Goal: Answer question/provide support: Share knowledge or assist other users

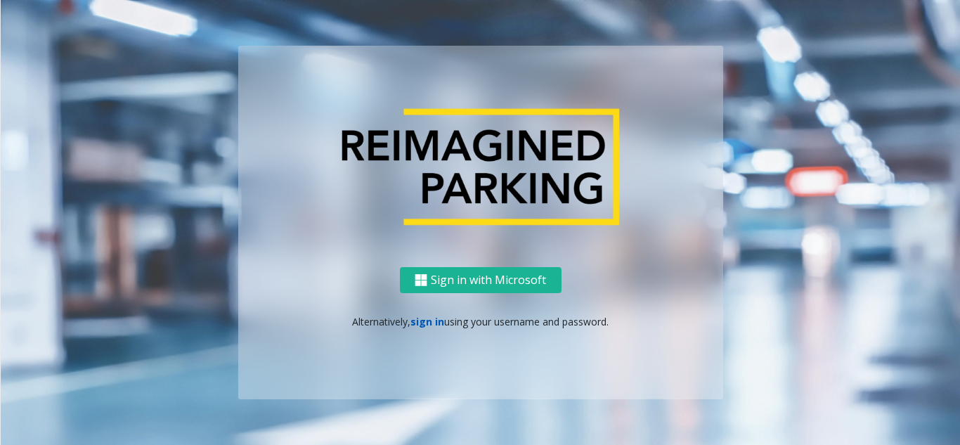
click at [425, 321] on link "sign in" at bounding box center [428, 321] width 34 height 13
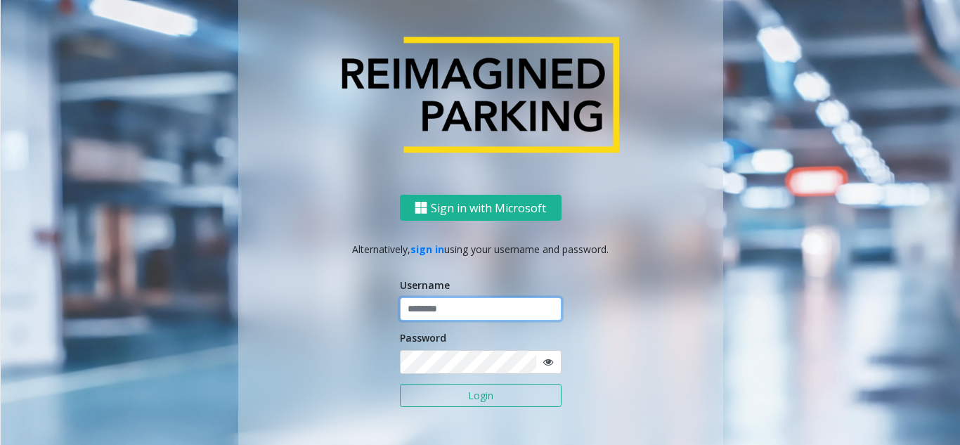
click at [451, 303] on input "text" at bounding box center [481, 309] width 162 height 24
paste input "**********"
type input "**********"
click at [468, 395] on button "Login" at bounding box center [481, 396] width 162 height 24
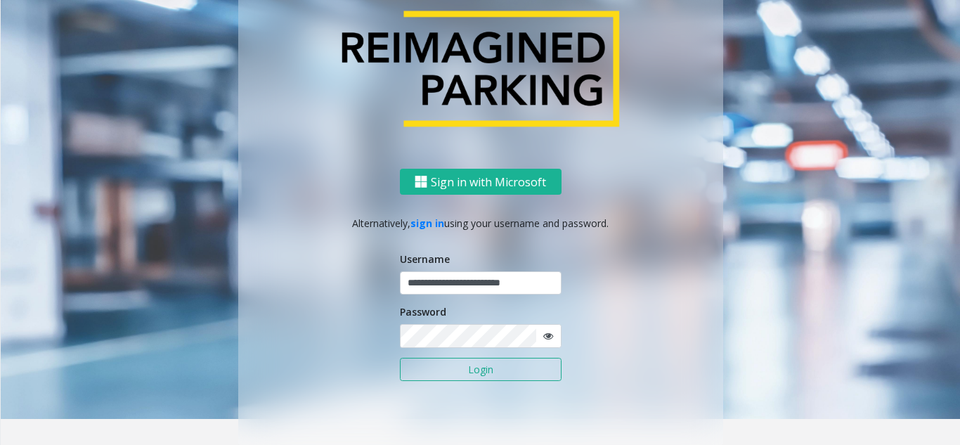
click at [496, 378] on button "Login" at bounding box center [481, 370] width 162 height 24
click at [494, 376] on button "Login" at bounding box center [481, 370] width 162 height 24
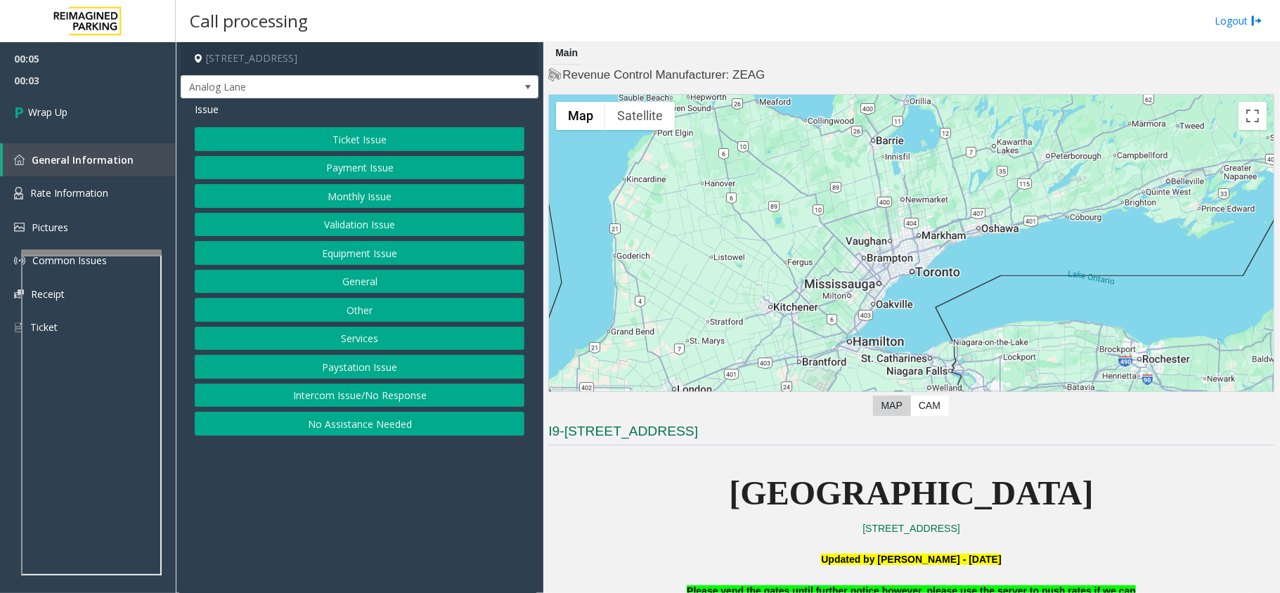
click at [346, 394] on button "Intercom Issue/No Response" at bounding box center [360, 396] width 330 height 24
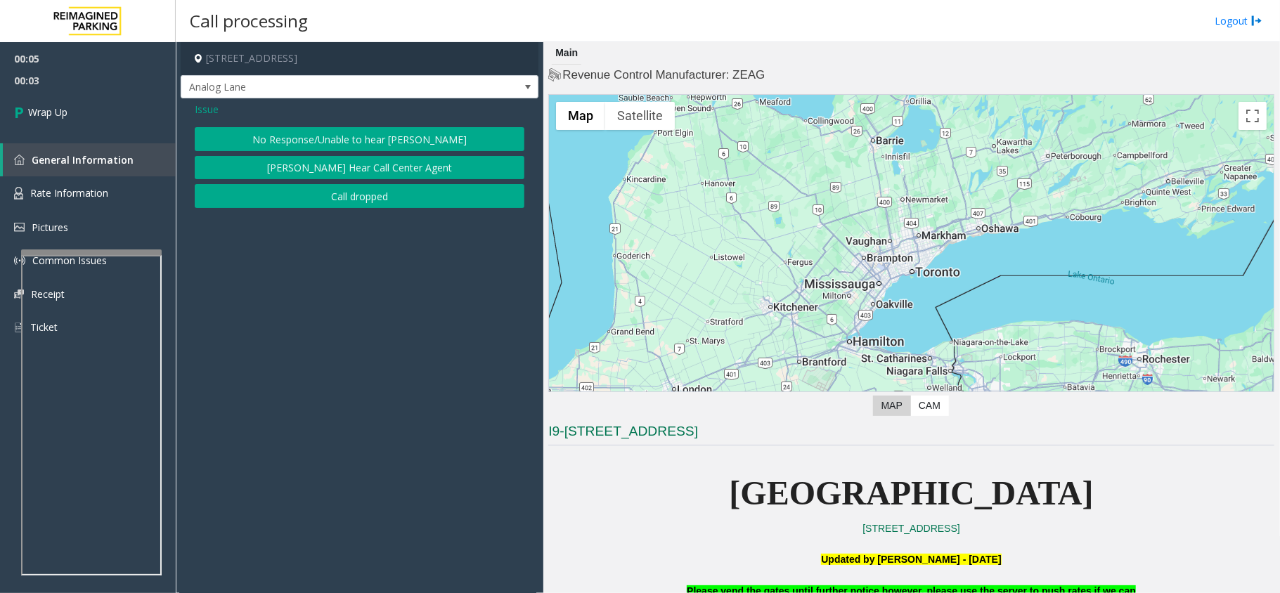
click at [340, 191] on button "Call dropped" at bounding box center [360, 196] width 330 height 24
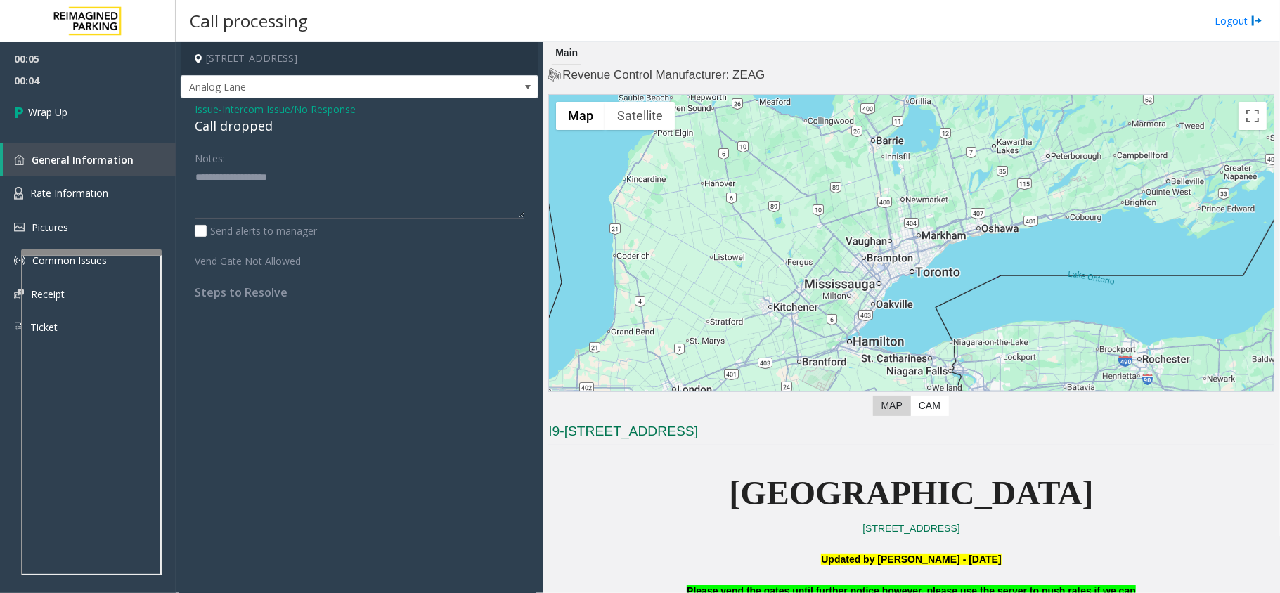
click at [238, 124] on div "Call dropped" at bounding box center [360, 126] width 330 height 19
copy div "Call dropped"
click at [239, 187] on textarea at bounding box center [360, 192] width 330 height 53
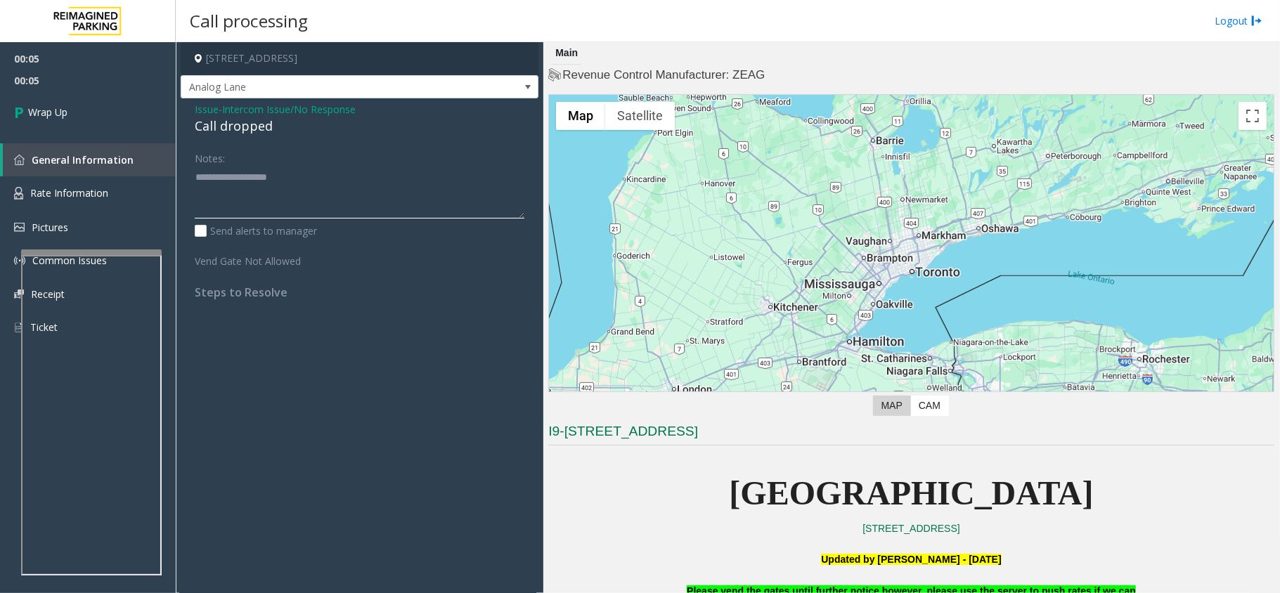
paste textarea "**********"
type textarea "**********"
click at [41, 108] on span "Wrap Up" at bounding box center [47, 112] width 39 height 15
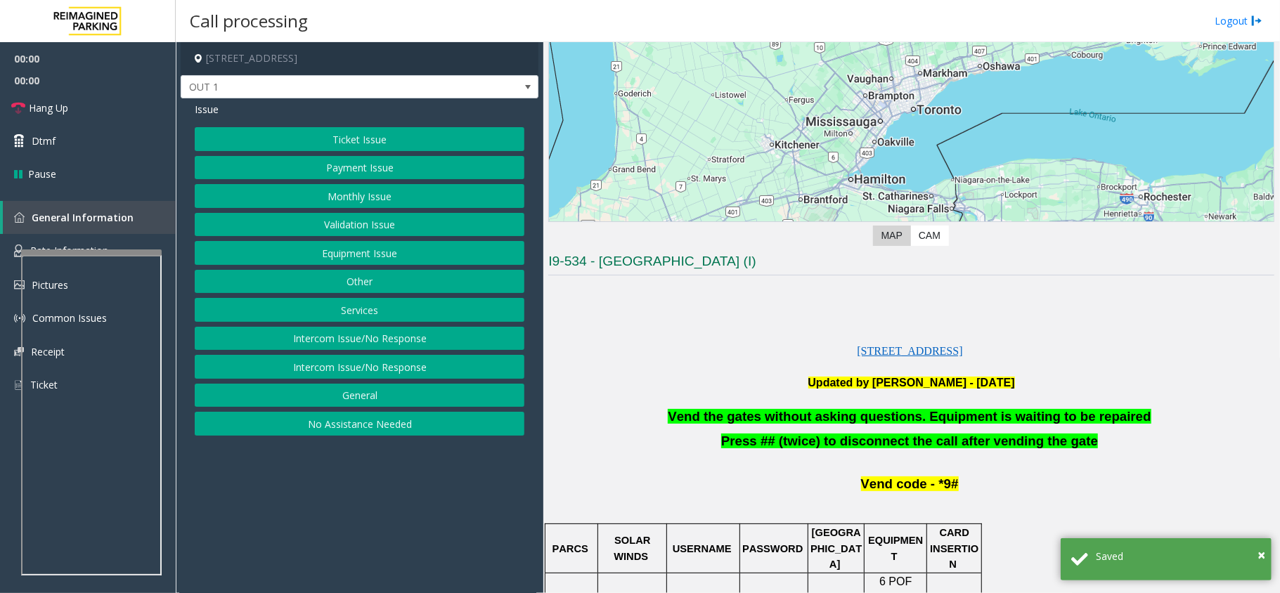
scroll to position [375, 0]
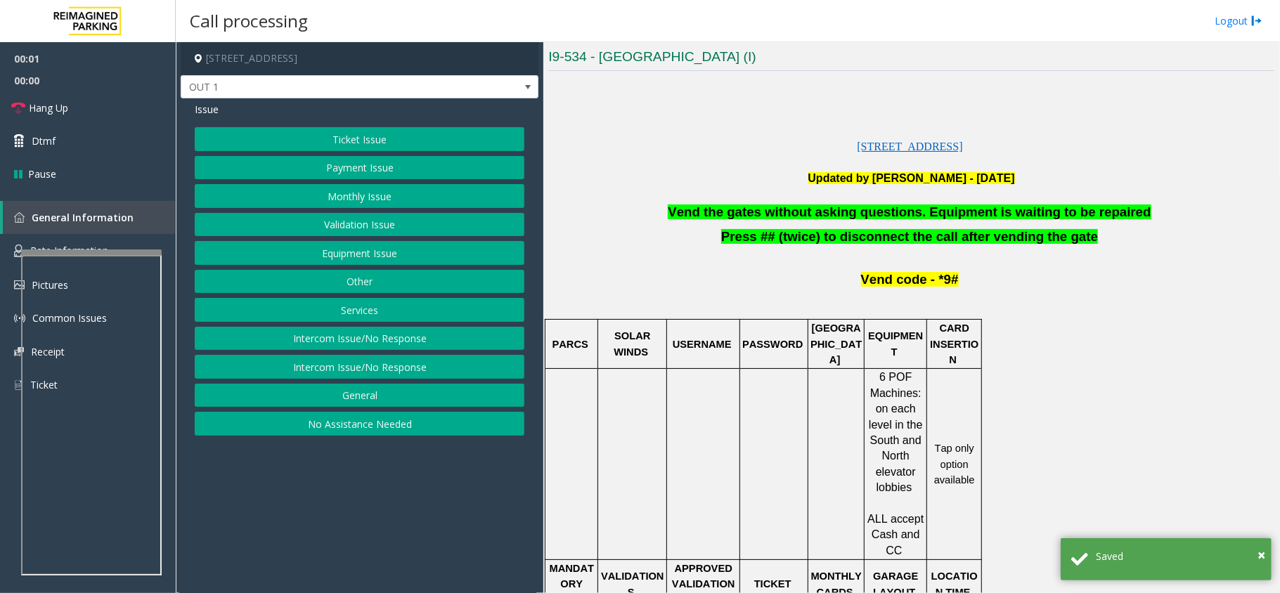
click at [409, 260] on button "Equipment Issue" at bounding box center [360, 253] width 330 height 24
click at [409, 260] on button "Gate / Door Won't Open" at bounding box center [360, 253] width 330 height 24
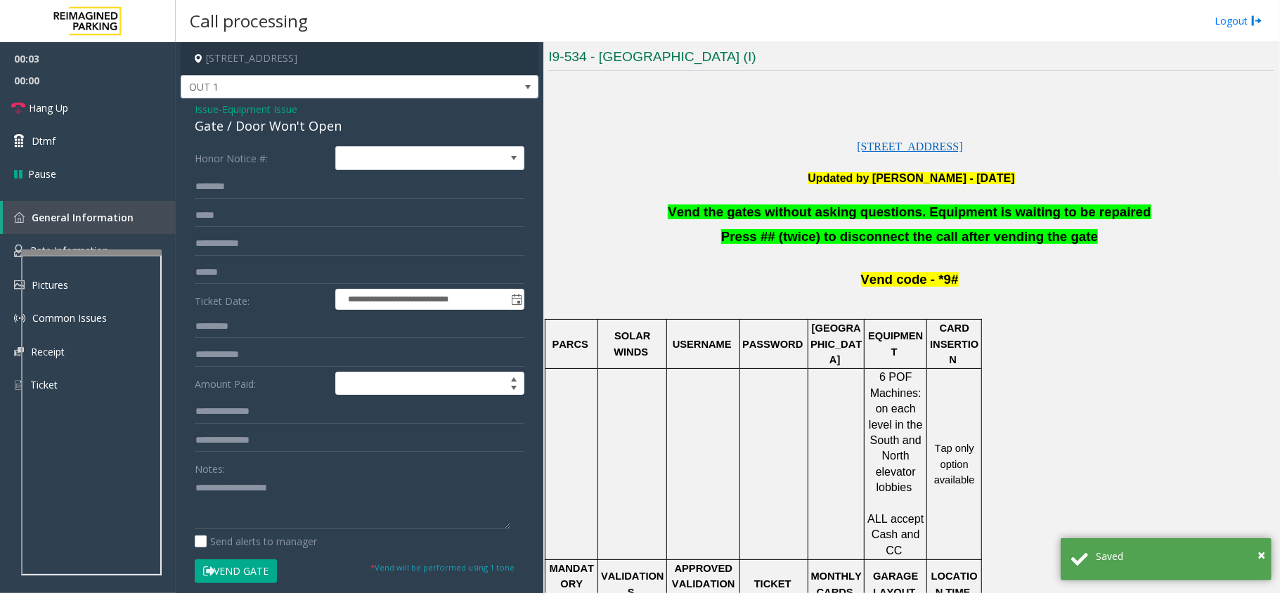
click at [262, 127] on div "Gate / Door Won't Open" at bounding box center [360, 126] width 330 height 19
copy div "Gate / Door Won't Open"
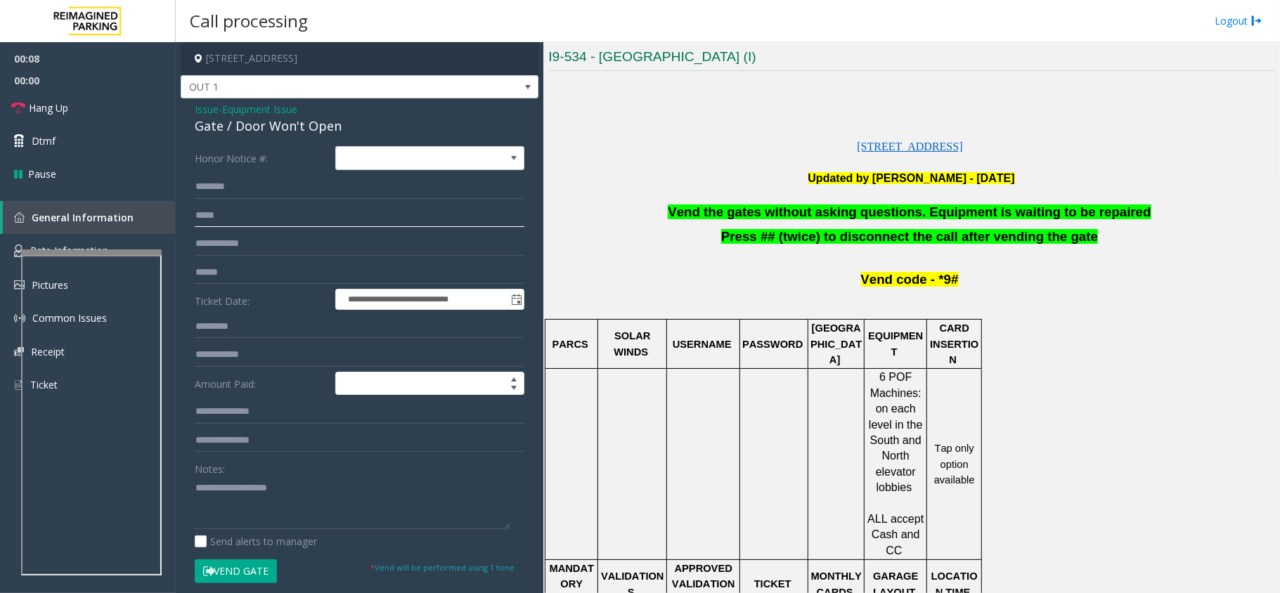
click at [283, 207] on input "text" at bounding box center [360, 216] width 330 height 24
click at [210, 111] on span "Issue" at bounding box center [207, 109] width 24 height 15
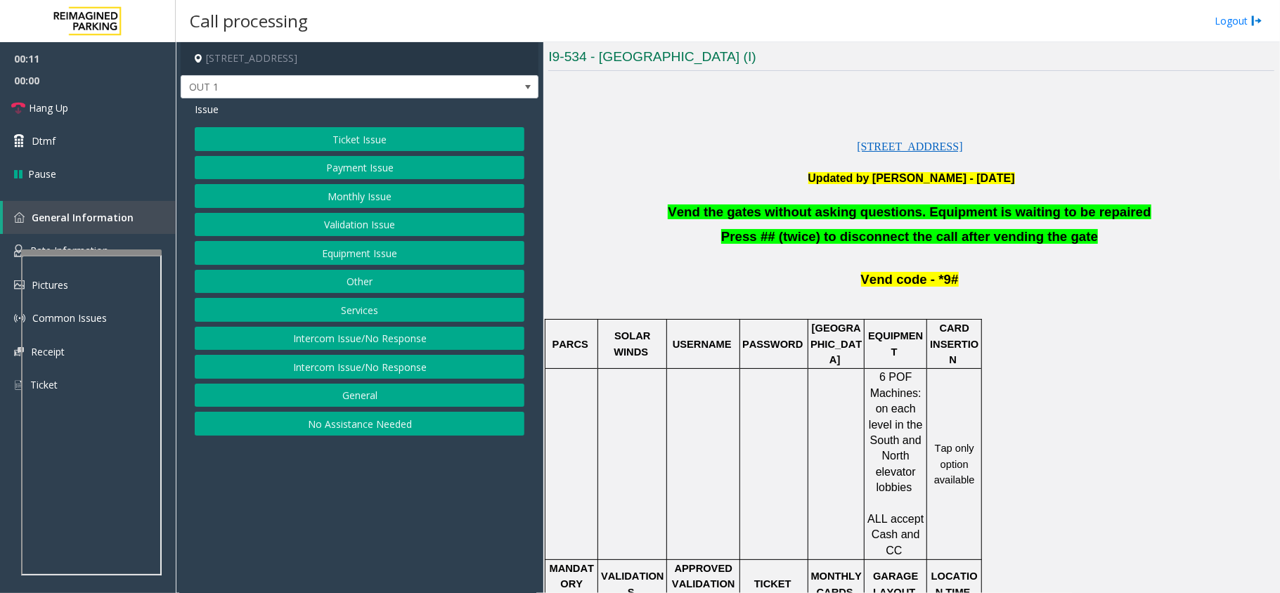
click at [364, 366] on button "Intercom Issue/No Response" at bounding box center [360, 367] width 330 height 24
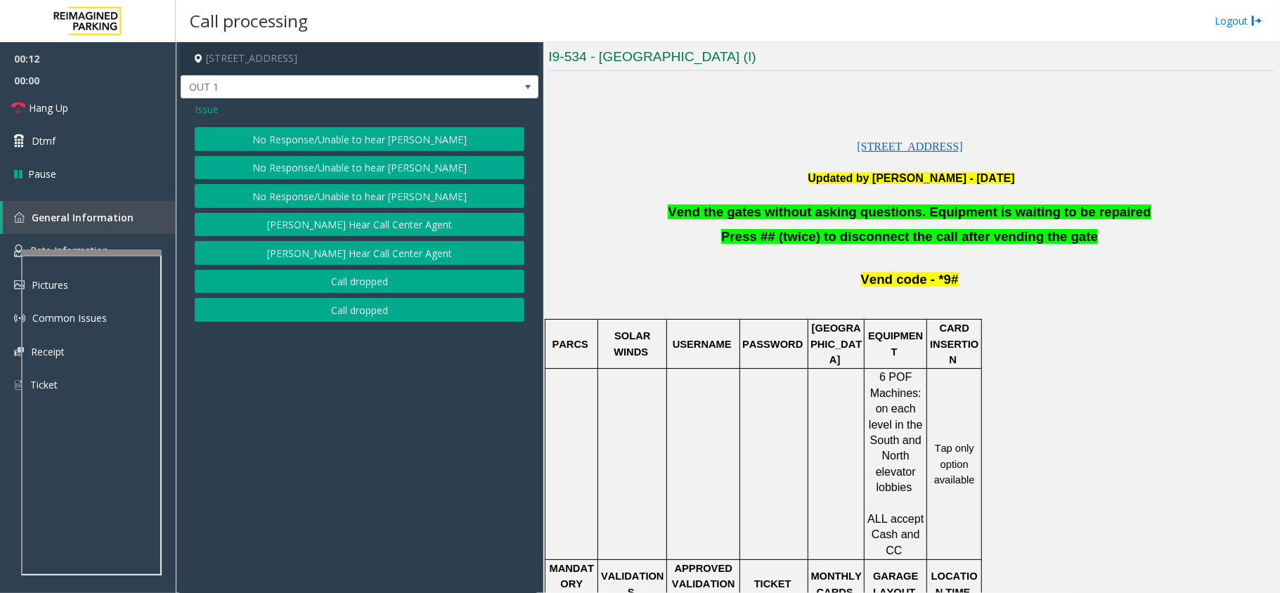
click at [305, 139] on button "No Response/Unable to hear [PERSON_NAME]" at bounding box center [360, 139] width 330 height 24
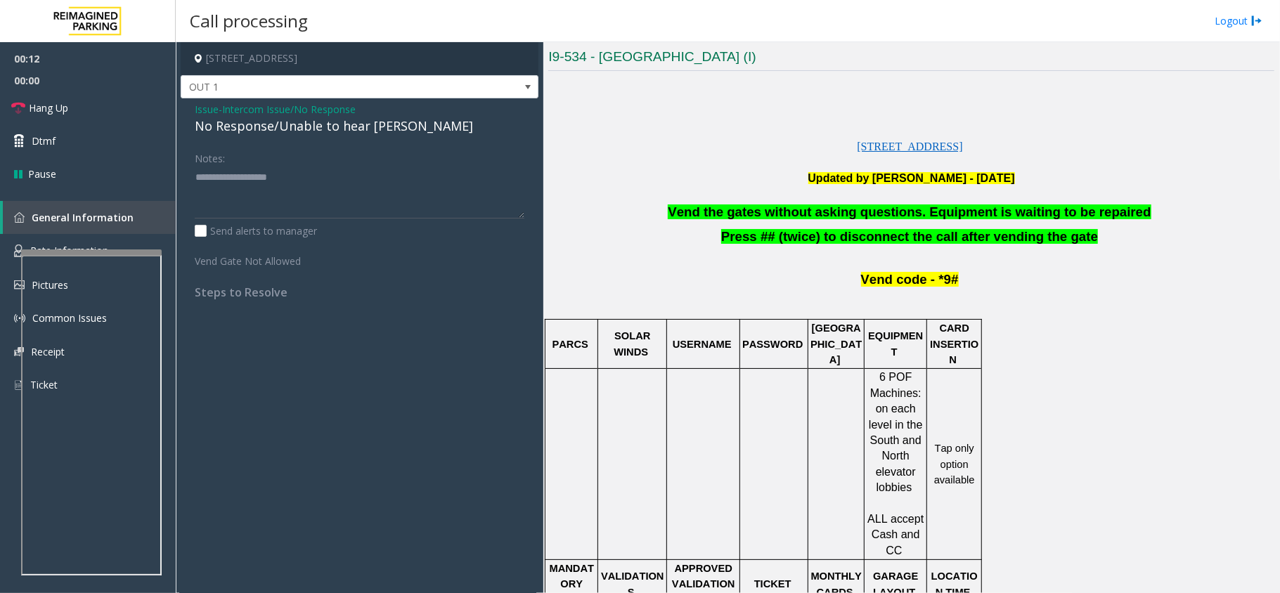
click at [288, 130] on div "No Response/Unable to hear [PERSON_NAME]" at bounding box center [360, 126] width 330 height 19
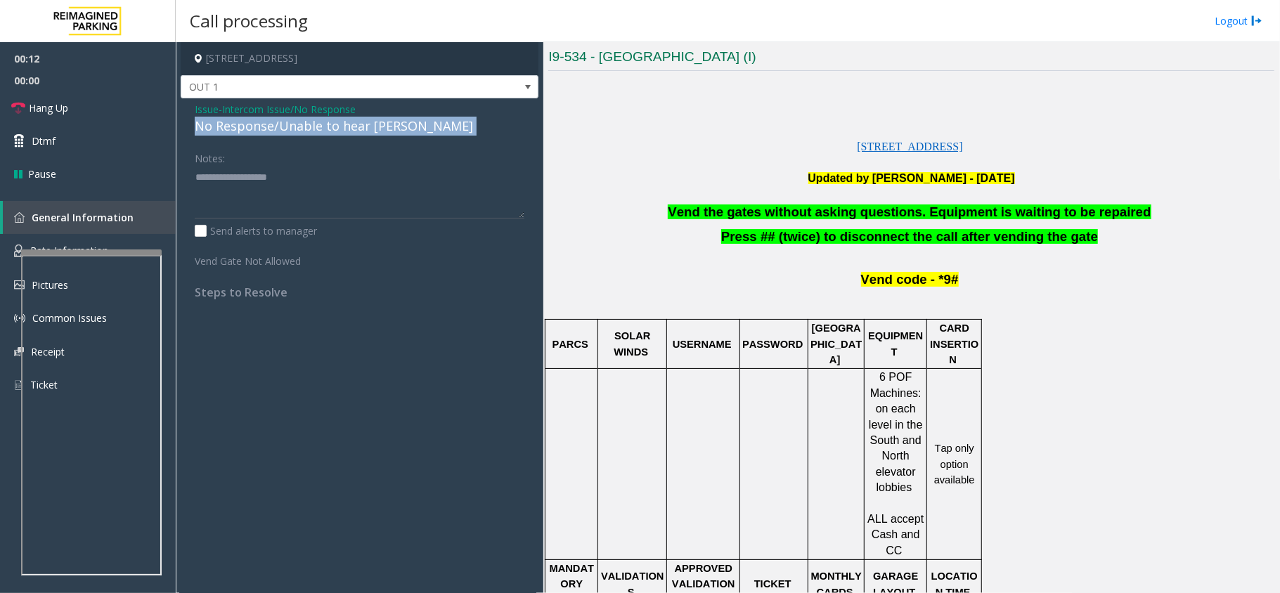
click at [288, 130] on div "No Response/Unable to hear [PERSON_NAME]" at bounding box center [360, 126] width 330 height 19
copy div "No Response/Unable to hear [PERSON_NAME]"
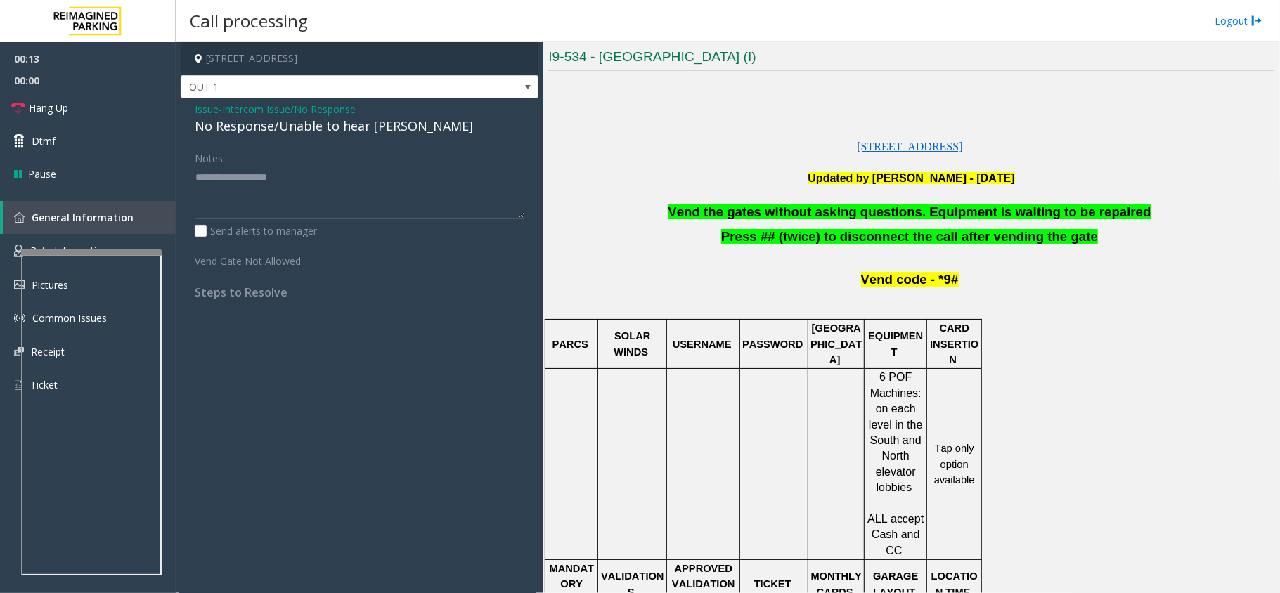
click at [262, 222] on div "Notes: Send alerts to manager" at bounding box center [360, 192] width 330 height 92
click at [274, 193] on textarea at bounding box center [360, 192] width 330 height 53
paste textarea "**********"
type textarea "**********"
click at [69, 117] on link "Hang Up" at bounding box center [88, 107] width 176 height 33
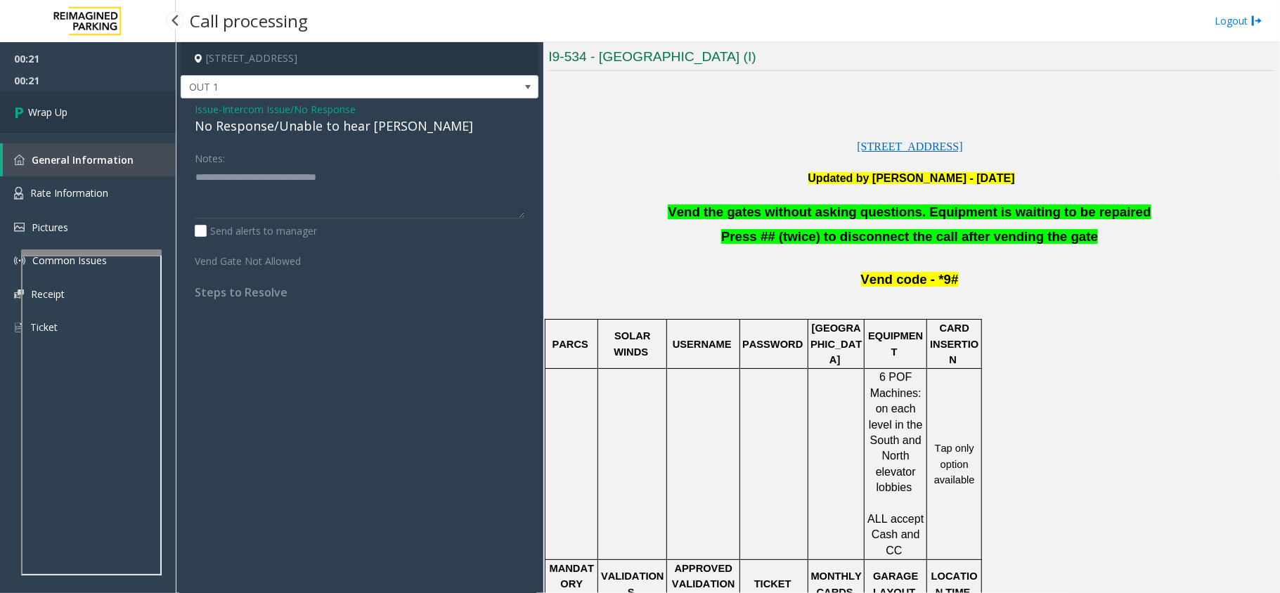
click at [43, 103] on link "Wrap Up" at bounding box center [88, 111] width 176 height 41
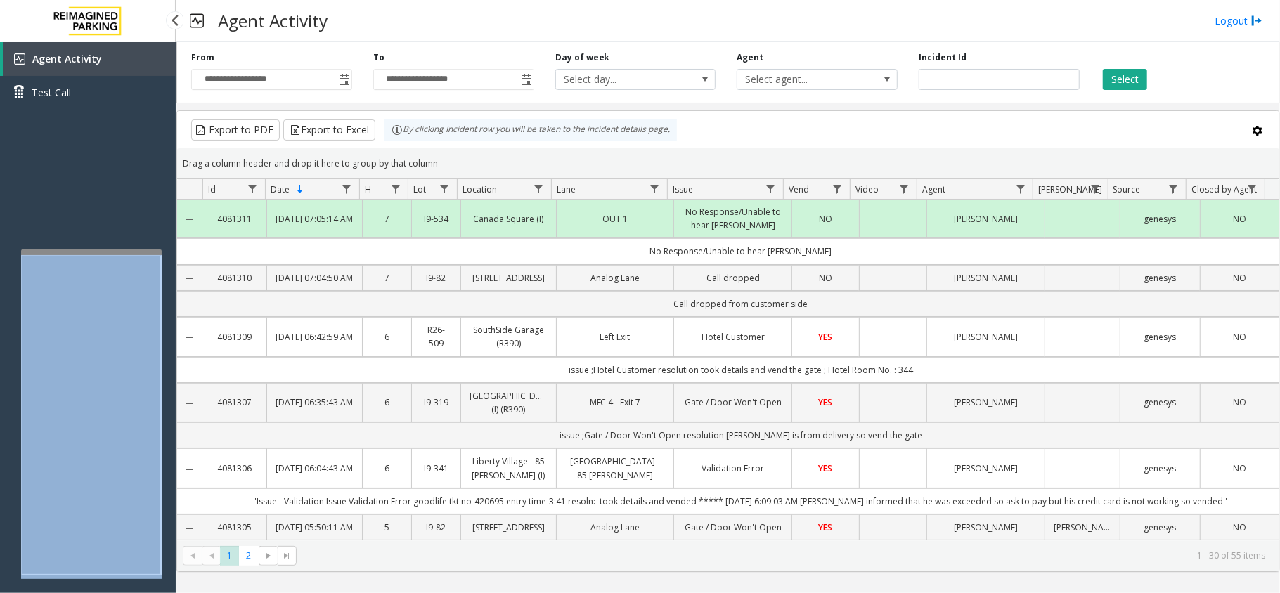
drag, startPoint x: 79, startPoint y: 254, endPoint x: 79, endPoint y: 212, distance: 41.5
click at [79, 212] on app-root "**********" at bounding box center [640, 296] width 1280 height 593
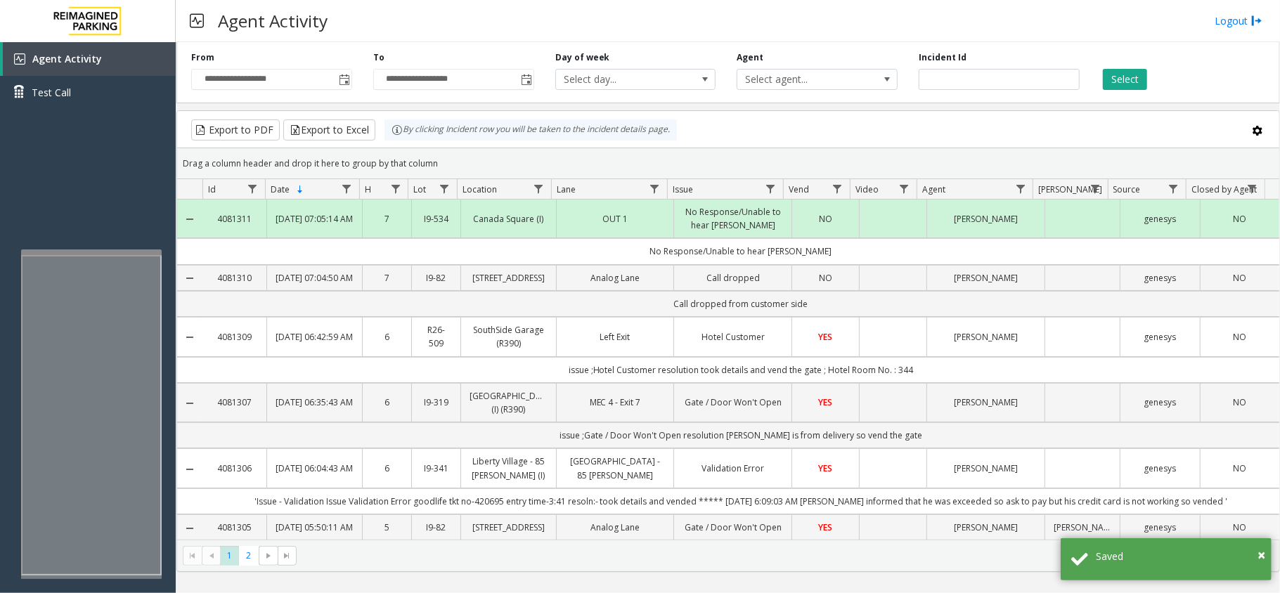
click at [83, 250] on div at bounding box center [91, 253] width 141 height 6
